Goal: Task Accomplishment & Management: Complete application form

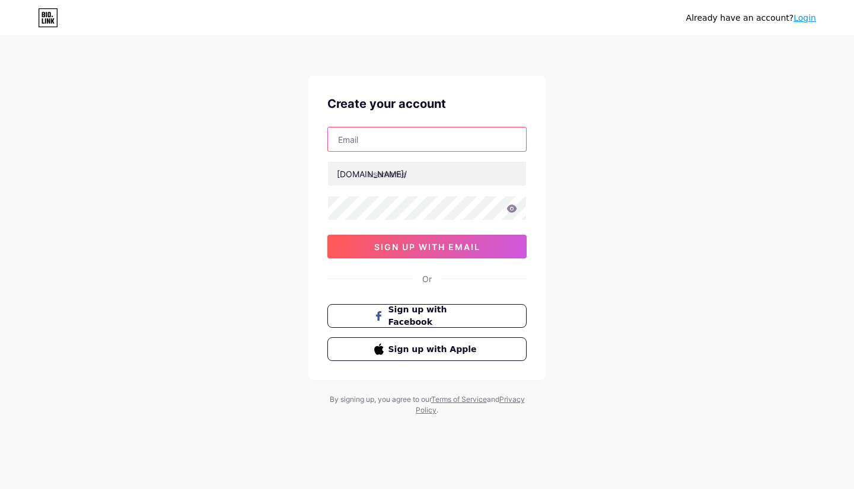
click at [397, 139] on input "text" at bounding box center [427, 139] width 198 height 24
type input "[EMAIL_ADDRESS][DOMAIN_NAME]"
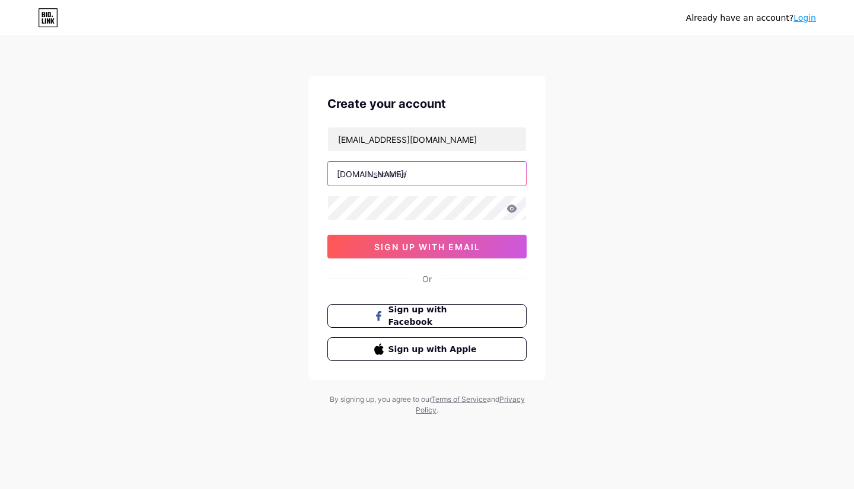
click at [414, 177] on input "text" at bounding box center [427, 174] width 198 height 24
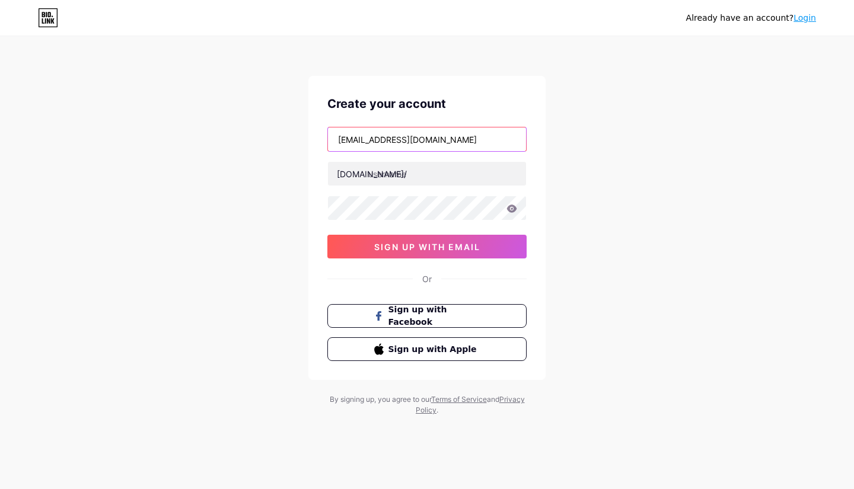
drag, startPoint x: 365, startPoint y: 140, endPoint x: 301, endPoint y: 138, distance: 64.1
click at [301, 138] on div "Already have an account? Login Create your account [EMAIL_ADDRESS][DOMAIN_NAME]…" at bounding box center [427, 226] width 854 height 453
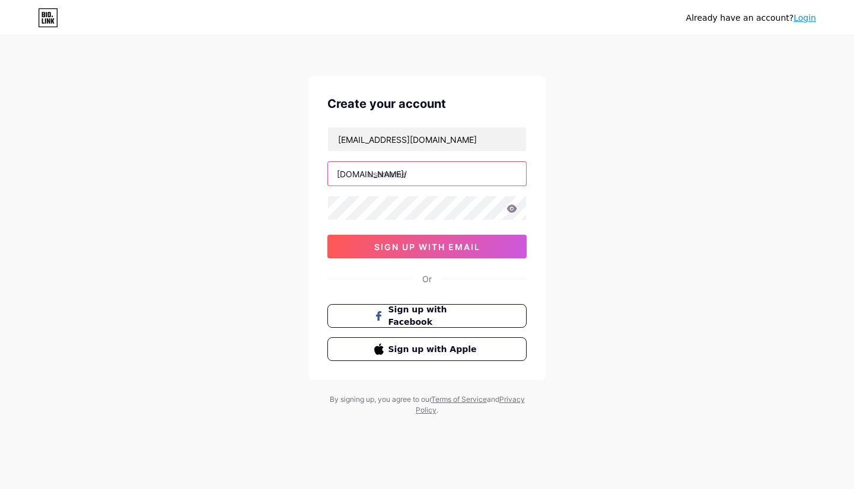
click at [423, 174] on input "text" at bounding box center [427, 174] width 198 height 24
paste input "hesperiagreasetrap"
drag, startPoint x: 634, startPoint y: 197, endPoint x: 576, endPoint y: 214, distance: 60.4
click at [634, 197] on div "Already have an account? Login Create your account [EMAIL_ADDRESS][DOMAIN_NAME]…" at bounding box center [427, 226] width 854 height 453
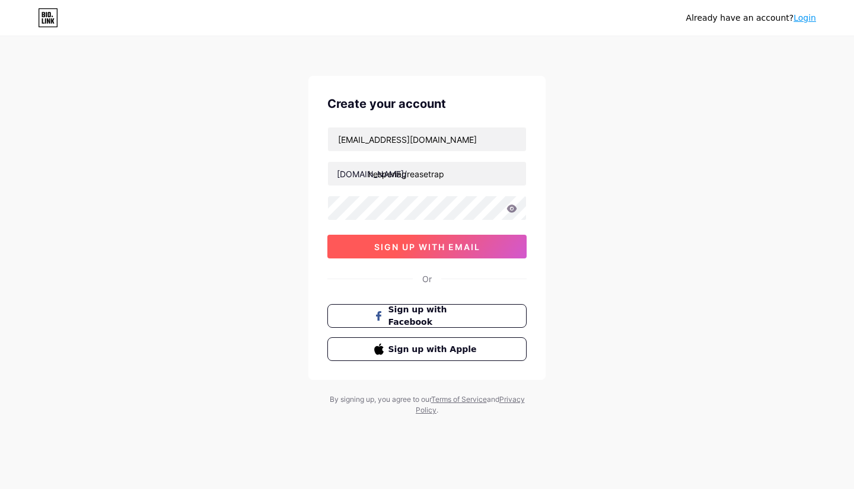
click at [378, 242] on span "sign up with email" at bounding box center [427, 247] width 106 height 10
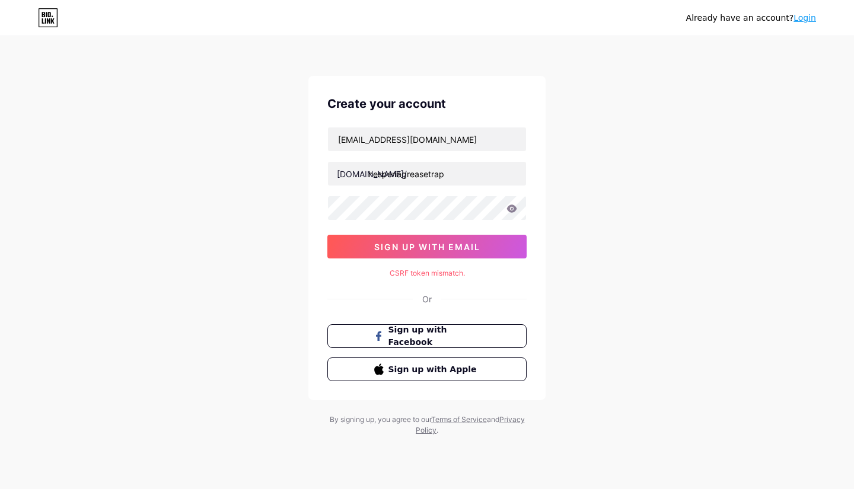
click at [429, 275] on div "CSRF token mismatch." at bounding box center [426, 273] width 199 height 11
click at [510, 207] on icon at bounding box center [511, 208] width 11 height 8
click at [516, 210] on icon at bounding box center [511, 208] width 11 height 8
drag, startPoint x: 592, startPoint y: 225, endPoint x: 528, endPoint y: 206, distance: 66.8
click at [592, 225] on div "Already have an account? Login Create your account [EMAIL_ADDRESS][DOMAIN_NAME]…" at bounding box center [427, 237] width 854 height 474
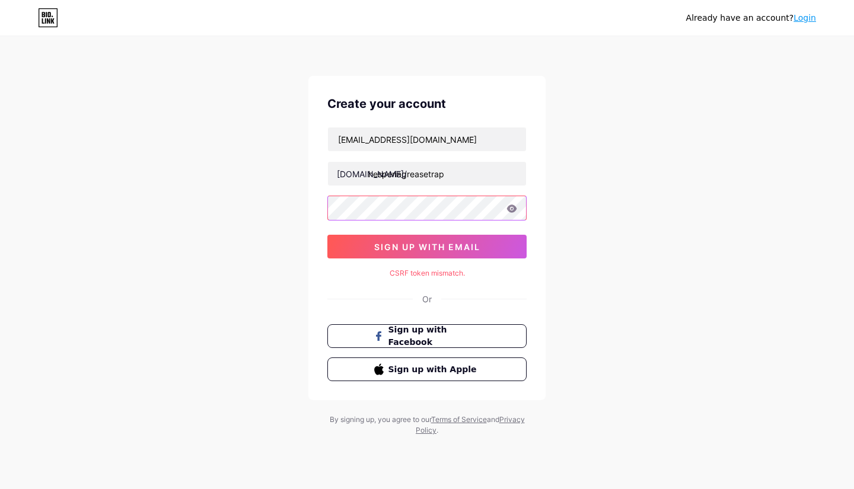
click at [298, 197] on div "Already have an account? Login Create your account [EMAIL_ADDRESS][DOMAIN_NAME]…" at bounding box center [427, 237] width 854 height 474
click at [408, 248] on span "sign up with email" at bounding box center [427, 247] width 106 height 10
click at [474, 163] on input "hesperiagreasetrap" at bounding box center [427, 174] width 198 height 24
click at [475, 140] on input "[EMAIL_ADDRESS][DOMAIN_NAME]" at bounding box center [427, 139] width 198 height 24
click at [436, 251] on button "sign up with email" at bounding box center [426, 247] width 199 height 24
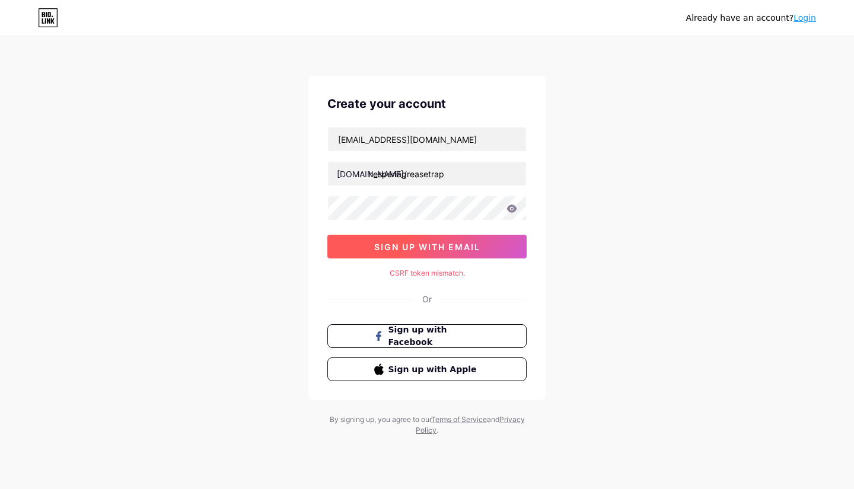
click at [450, 242] on span "sign up with email" at bounding box center [427, 247] width 106 height 10
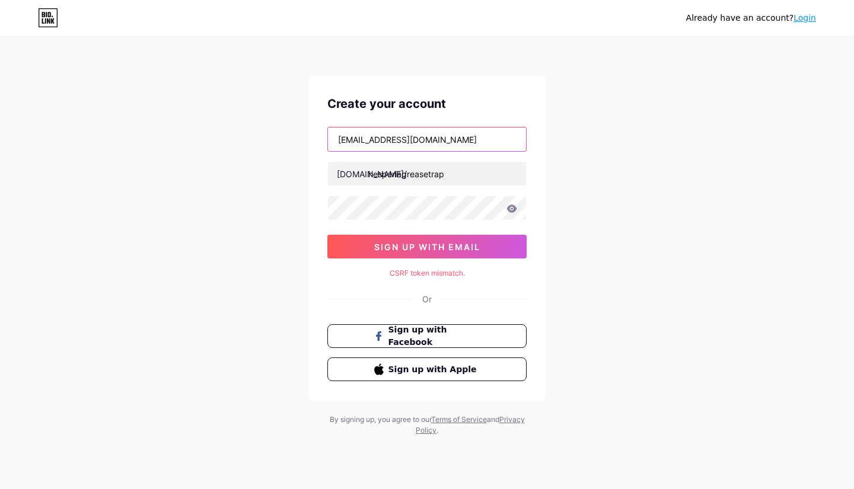
drag, startPoint x: 473, startPoint y: 136, endPoint x: 298, endPoint y: 136, distance: 175.5
click at [298, 136] on div "Already have an account? Login Create your account [EMAIL_ADDRESS][DOMAIN_NAME]…" at bounding box center [427, 237] width 854 height 474
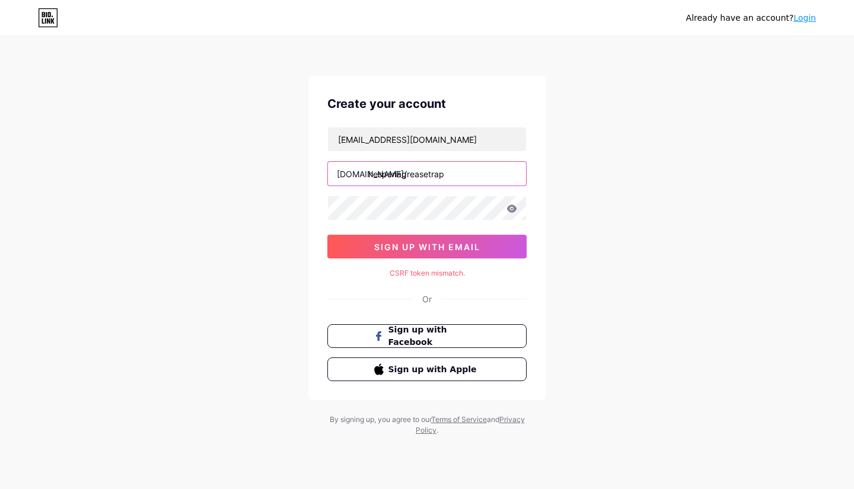
drag, startPoint x: 468, startPoint y: 170, endPoint x: 346, endPoint y: 164, distance: 121.7
click at [346, 164] on input "hesperiagreasetrap" at bounding box center [427, 174] width 198 height 24
paste input "[DOMAIN_NAME]"
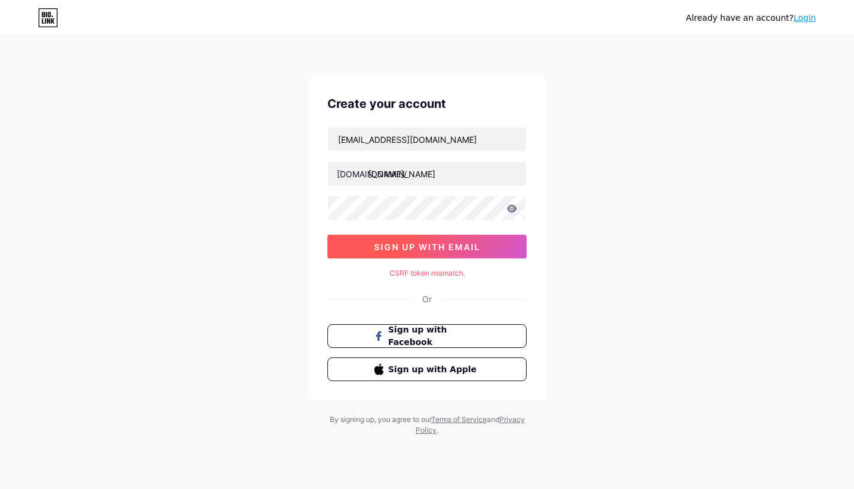
click at [464, 250] on span "sign up with email" at bounding box center [427, 247] width 106 height 10
type input "[EMAIL_ADDRESS][DOMAIN_NAME]"
click at [468, 246] on span "sign up with email" at bounding box center [427, 247] width 106 height 10
